Goal: Navigation & Orientation: Find specific page/section

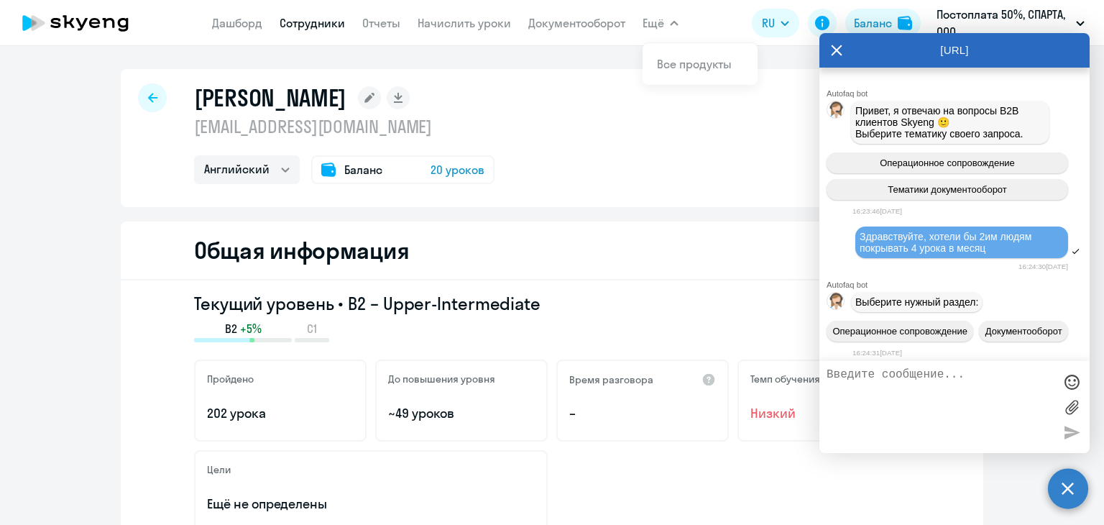
select select "english"
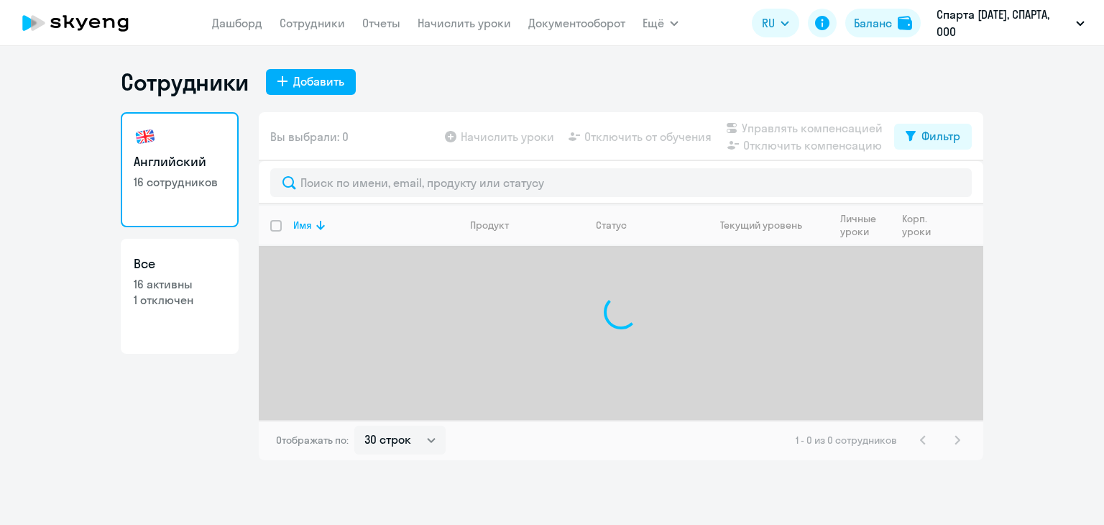
select select "30"
click at [1023, 114] on ng-component "Сотрудники Добавить Английский 16 сотрудников Все 16 активны 1 отключен Вы выбр…" at bounding box center [552, 264] width 1104 height 392
click at [1061, 481] on circle at bounding box center [1068, 488] width 40 height 40
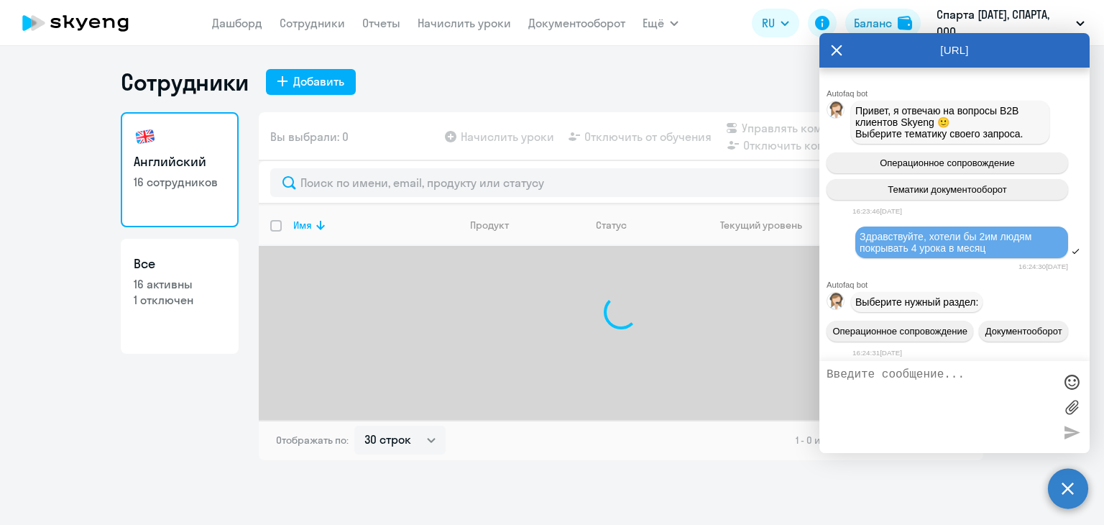
scroll to position [9500, 0]
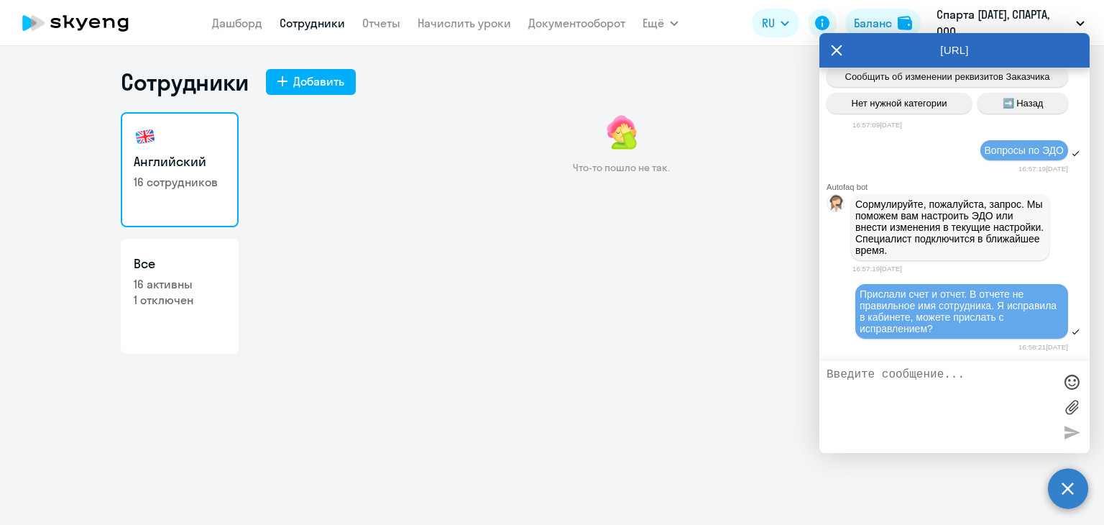
click at [319, 24] on link "Сотрудники" at bounding box center [312, 23] width 65 height 14
click at [1026, 18] on p "Спарта [DATE], СПАРТА, ООО" at bounding box center [1003, 23] width 134 height 34
click at [836, 47] on icon at bounding box center [836, 50] width 11 height 34
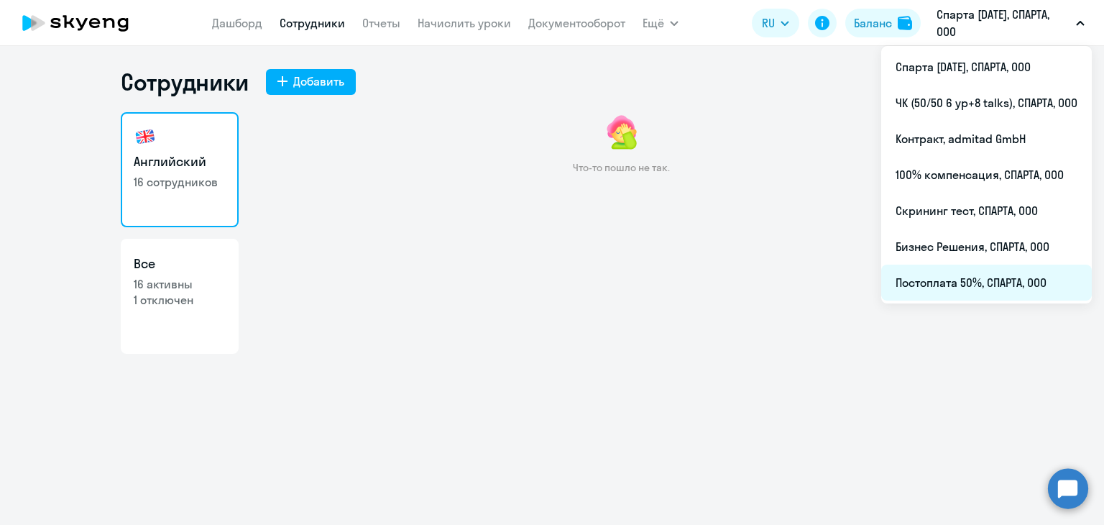
click at [951, 266] on li "Постоплата 50%, СПАРТА, ООО" at bounding box center [986, 282] width 211 height 36
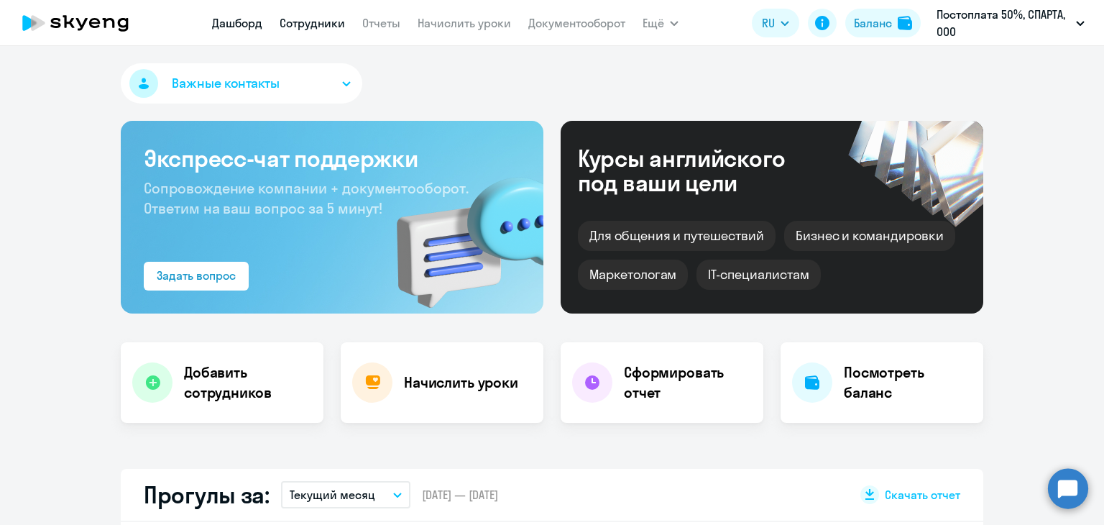
click at [294, 16] on link "Сотрудники" at bounding box center [312, 23] width 65 height 14
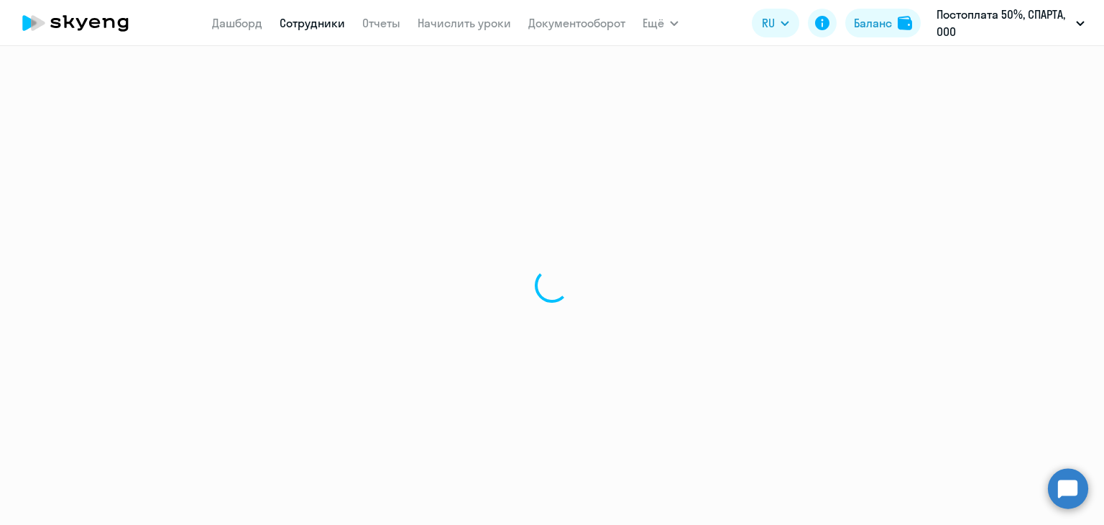
select select "30"
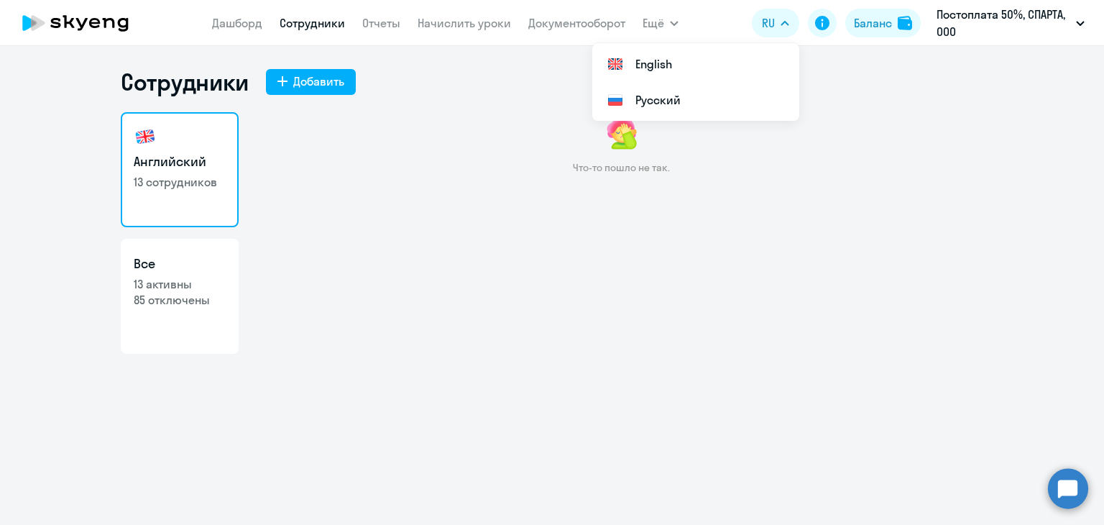
click at [1058, 493] on circle at bounding box center [1068, 488] width 40 height 40
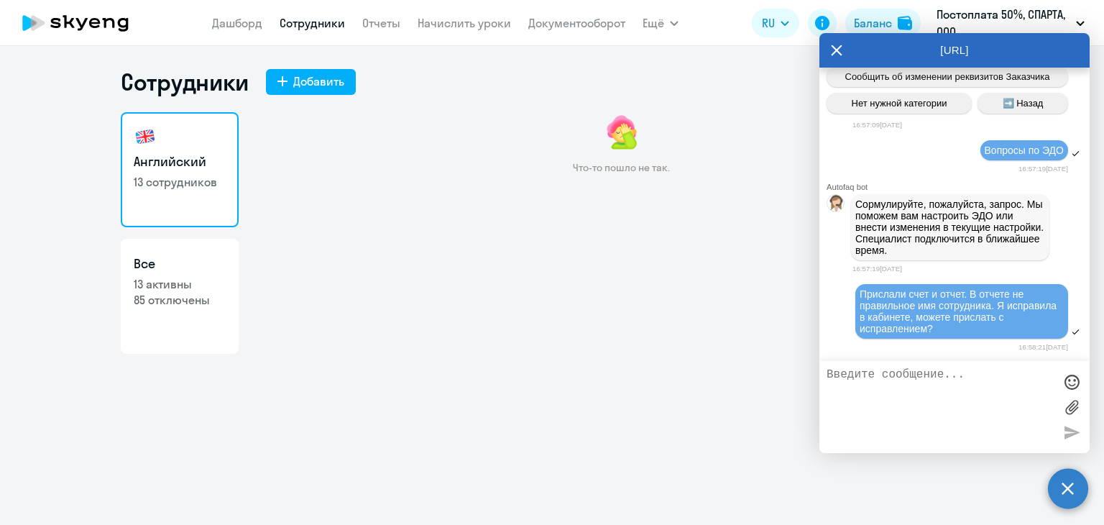
click at [712, 277] on div "Что-то пошло не так." at bounding box center [621, 263] width 724 height 302
click at [326, 18] on link "Сотрудники" at bounding box center [312, 23] width 65 height 14
click at [375, 24] on link "Отчеты" at bounding box center [381, 23] width 38 height 14
click at [234, 17] on link "Дашборд" at bounding box center [237, 23] width 50 height 14
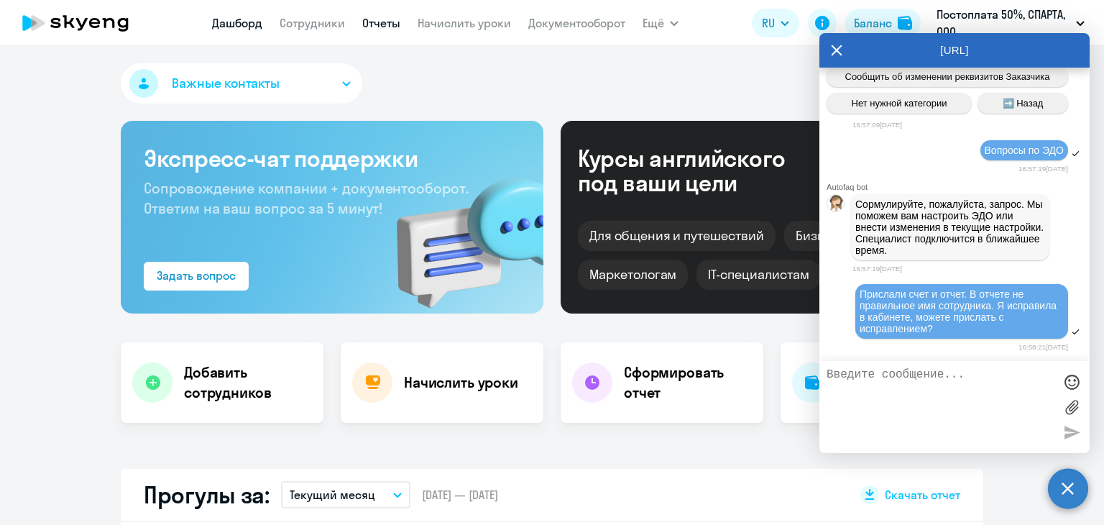
click at [397, 19] on link "Отчеты" at bounding box center [381, 23] width 38 height 14
